Goal: Task Accomplishment & Management: Use online tool/utility

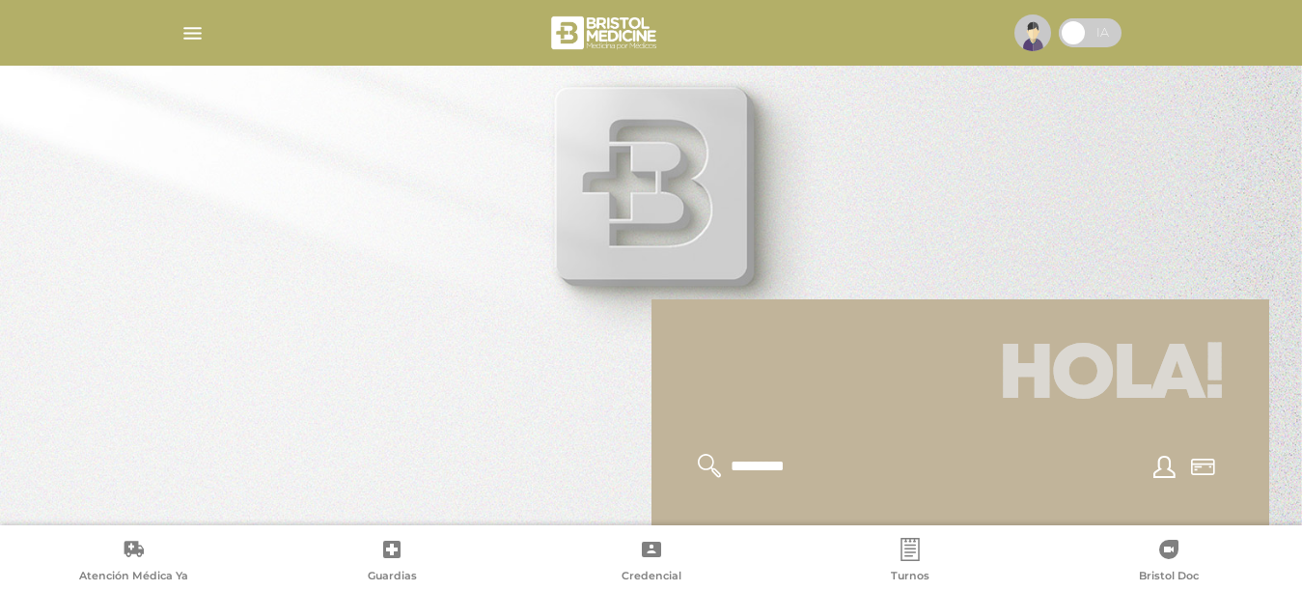
click at [1169, 556] on icon at bounding box center [1168, 548] width 19 height 19
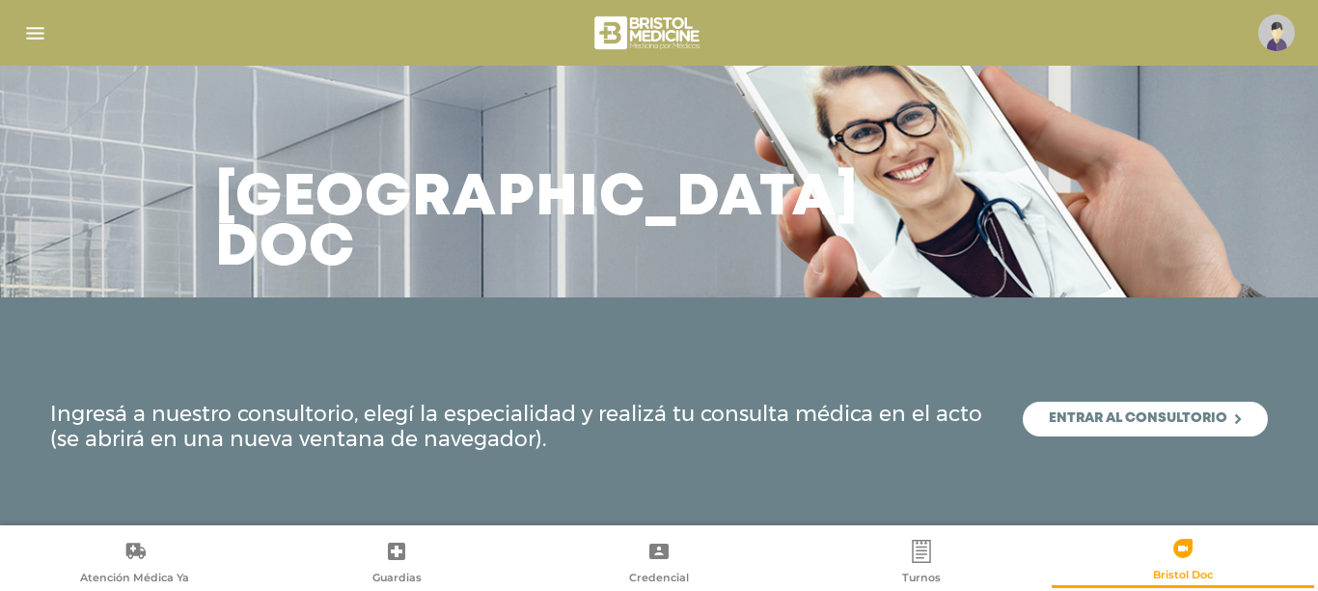
click at [1191, 422] on link "Entrar al consultorio" at bounding box center [1145, 418] width 245 height 35
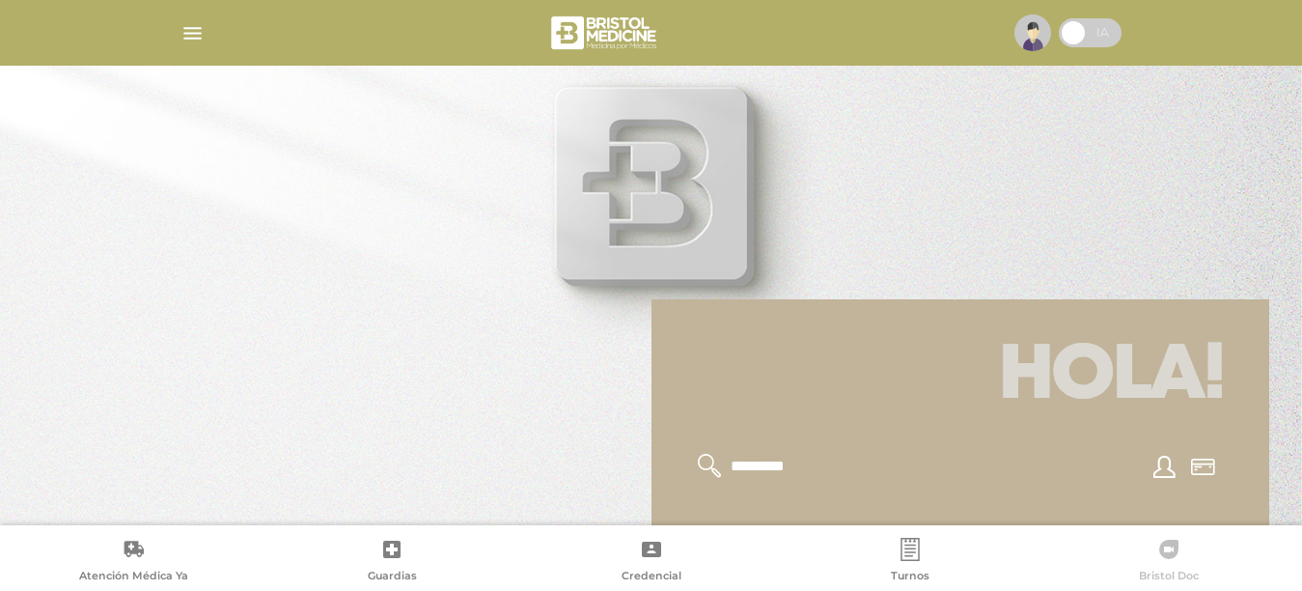
click at [1170, 547] on icon at bounding box center [1168, 549] width 23 height 23
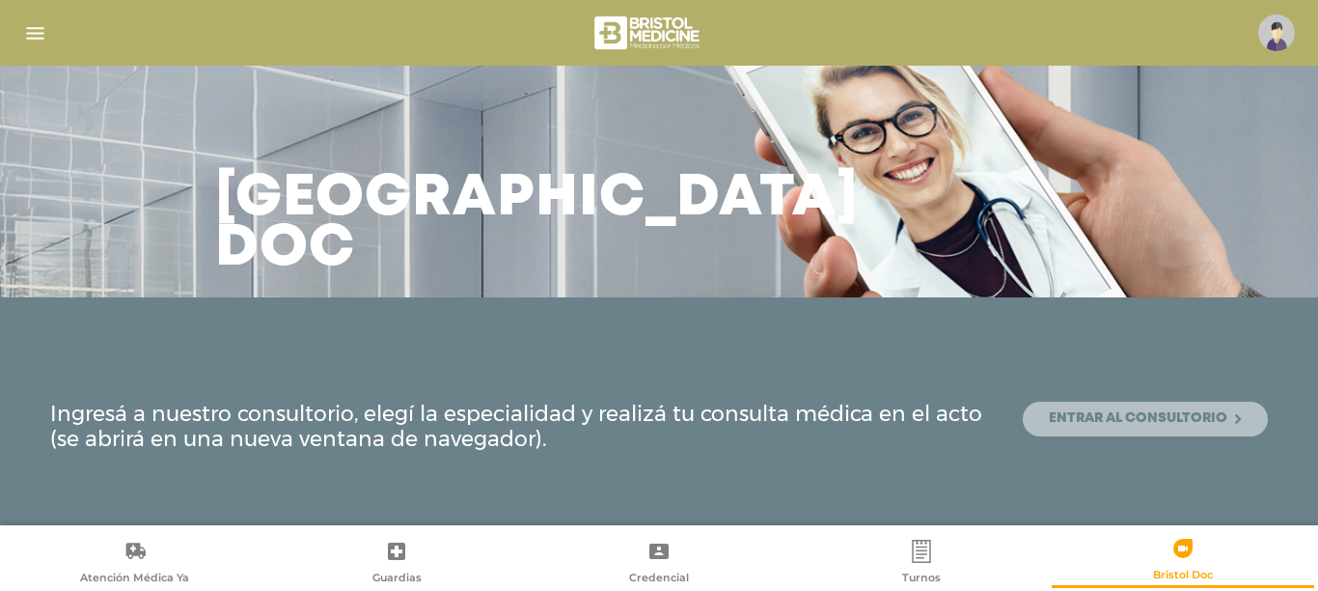
click at [1103, 423] on link "Entrar al consultorio" at bounding box center [1145, 418] width 245 height 35
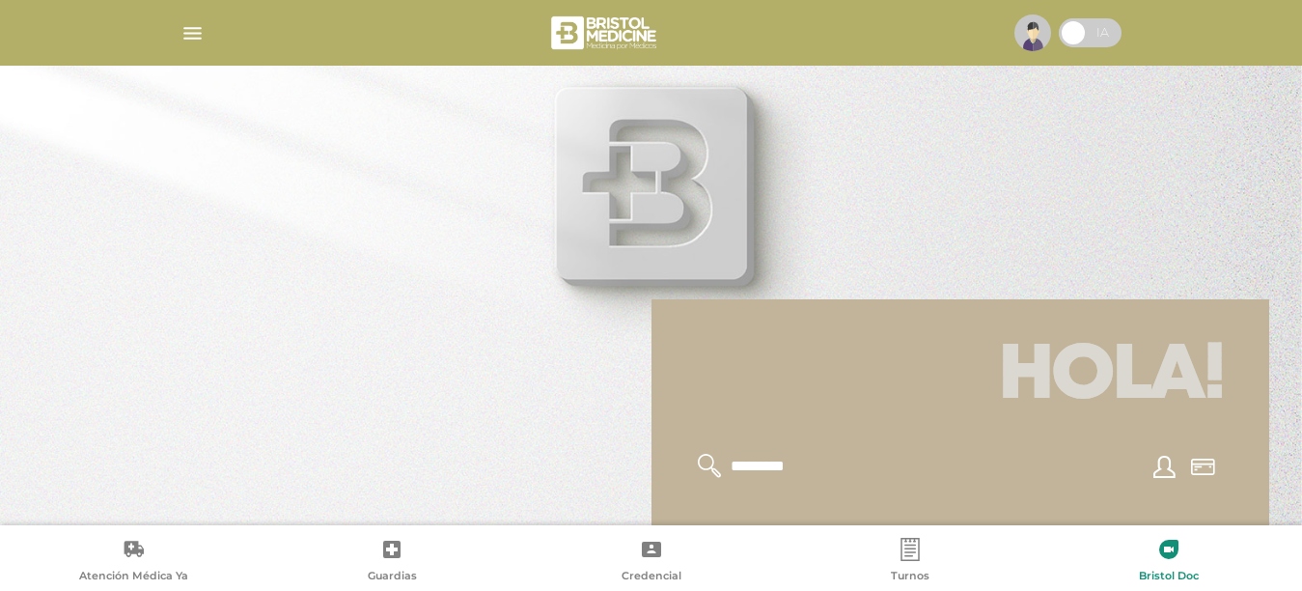
drag, startPoint x: 1181, startPoint y: 550, endPoint x: 1115, endPoint y: 549, distance: 66.6
click at [1181, 550] on link "Bristol Doc" at bounding box center [1168, 562] width 259 height 49
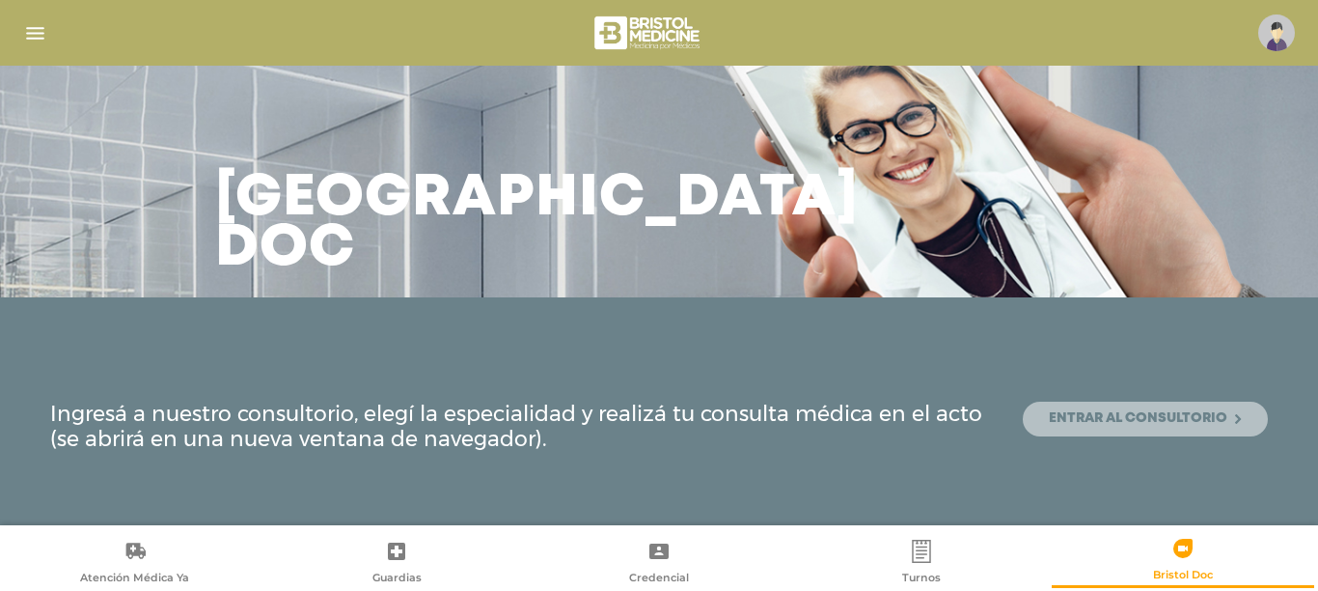
click at [1066, 416] on link "Entrar al consultorio" at bounding box center [1145, 418] width 245 height 35
